Goal: Navigation & Orientation: Find specific page/section

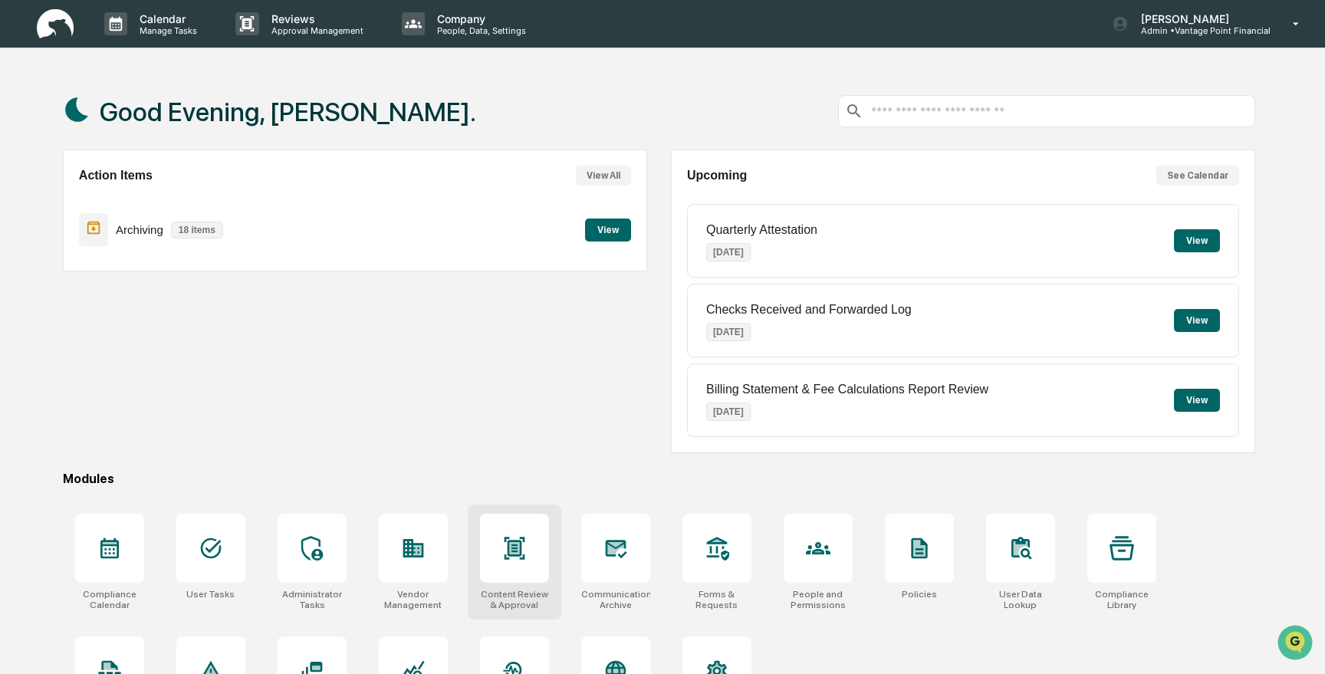
click at [508, 551] on icon at bounding box center [514, 548] width 21 height 22
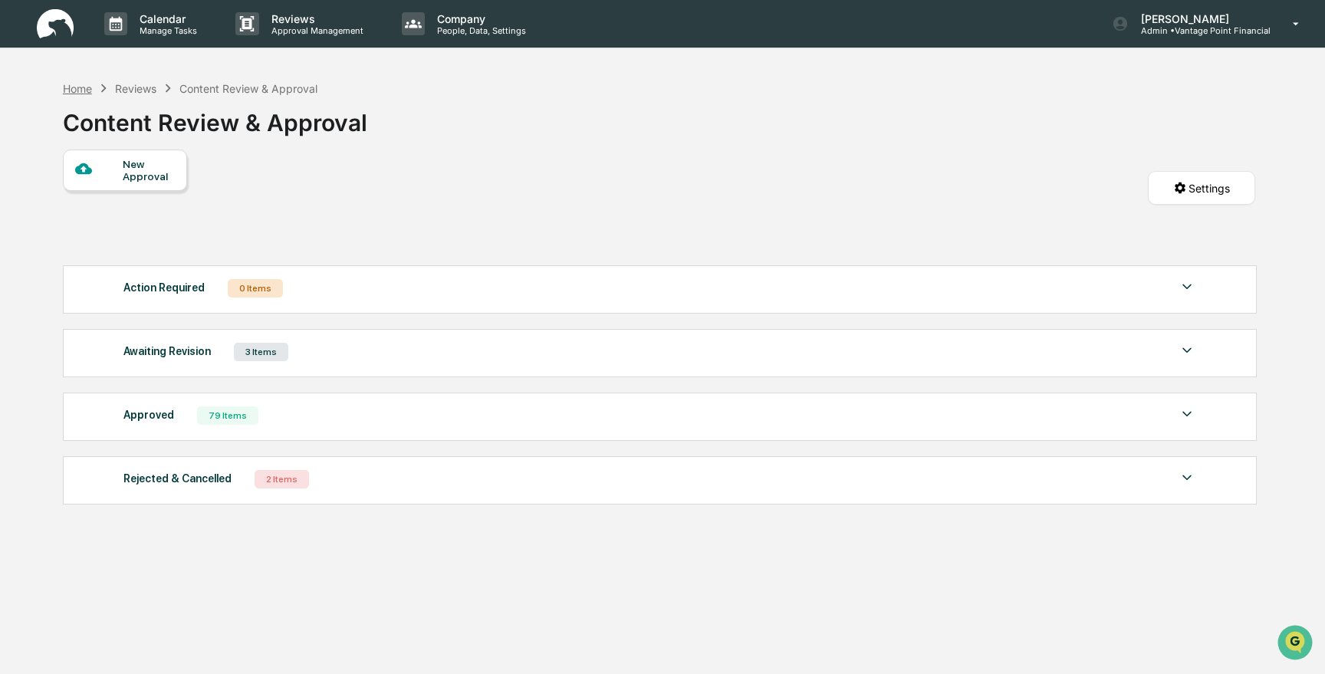
click at [86, 88] on div "Home" at bounding box center [77, 88] width 29 height 13
